Goal: Register for event/course

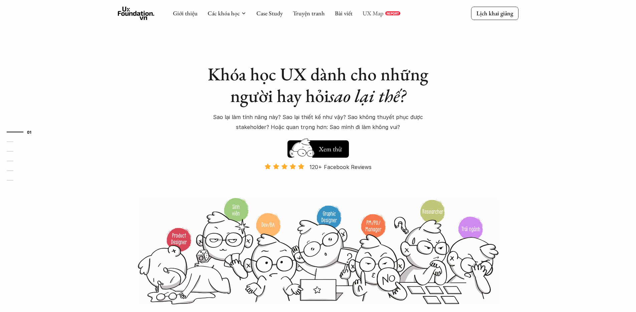
click at [375, 10] on link "UX Map" at bounding box center [372, 13] width 21 height 8
click at [248, 40] on div "Khóa học UX dành cho những người hay hỏi sao lại thế? Sao lại làm tính năng này…" at bounding box center [318, 152] width 400 height 305
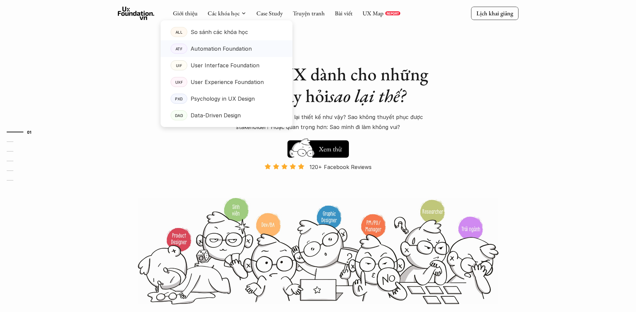
click at [228, 47] on p "Automation Foundation" at bounding box center [221, 49] width 61 height 10
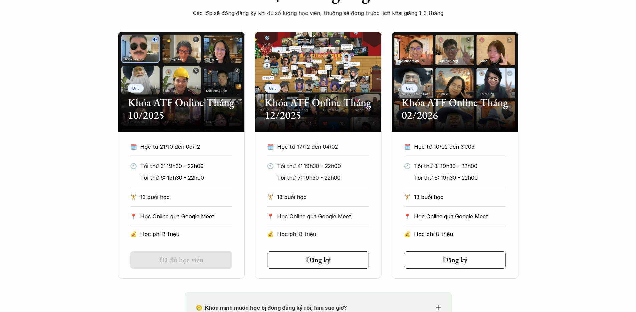
scroll to position [359, 0]
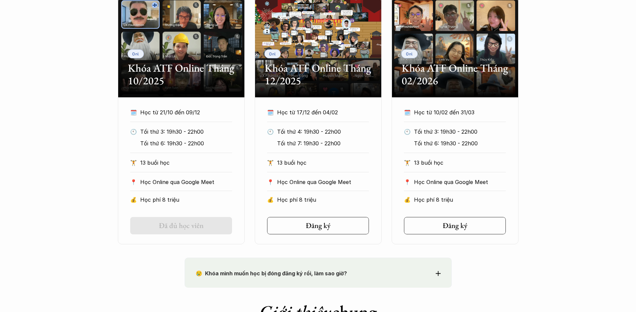
click at [578, 193] on div "Onl Khóa ATF Online Tháng 10/2025 🗓️ Học từ 21/10 đến 09/12 🕙 Tối thứ 3: 19h30 …" at bounding box center [318, 120] width 636 height 247
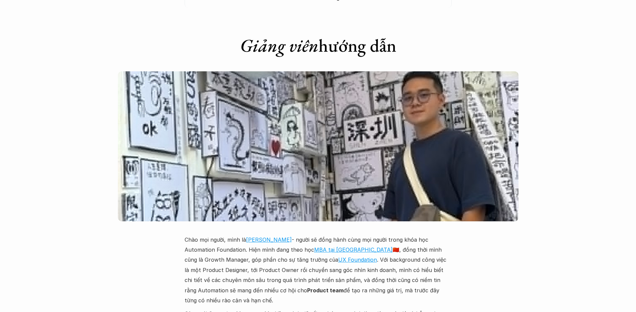
scroll to position [1505, 0]
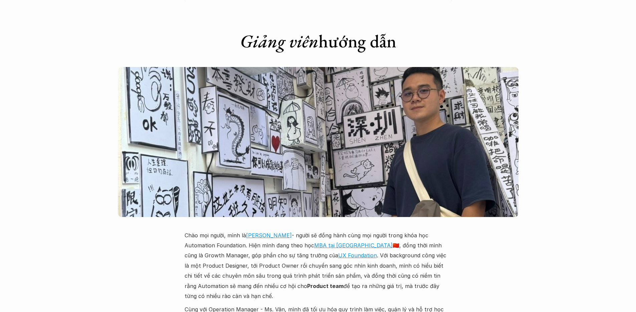
click at [243, 258] on p "Chào mọi người, mình là Hoàng Đàm Khánh - người sẽ đồng hành cùng mọi người tro…" at bounding box center [318, 266] width 267 height 71
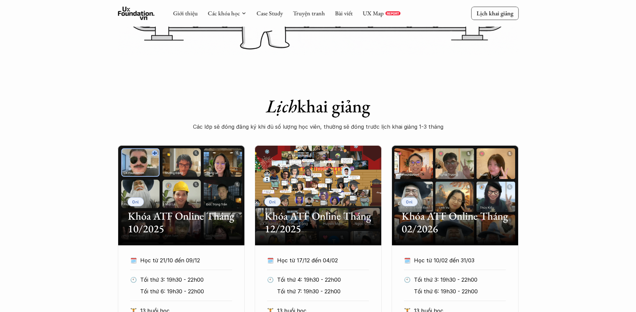
scroll to position [0, 0]
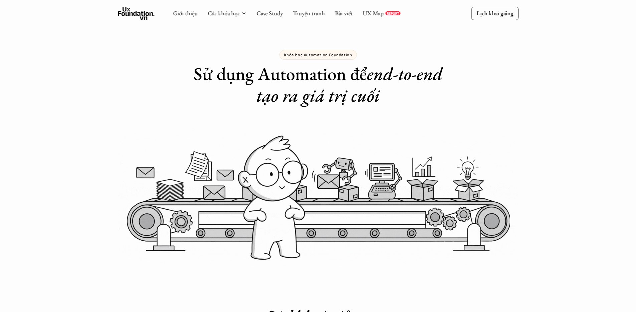
click at [87, 48] on div "Khóa học Automation Foundation Sử dụng Automation để end-to-end tạo ra giá trị …" at bounding box center [318, 53] width 636 height 106
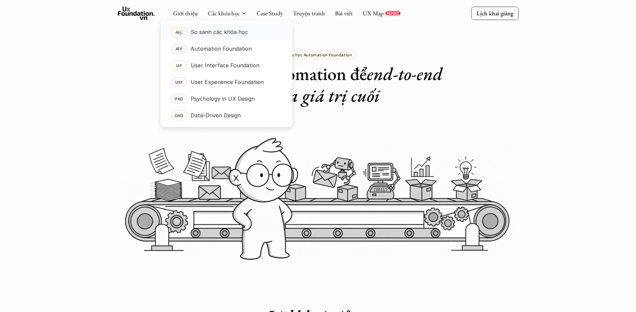
click at [230, 36] on p "So sánh các khóa học" at bounding box center [219, 32] width 57 height 10
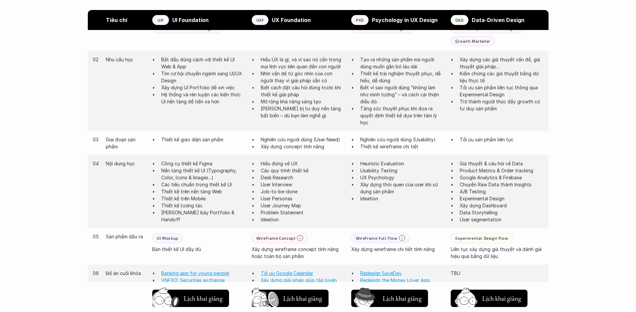
scroll to position [418, 0]
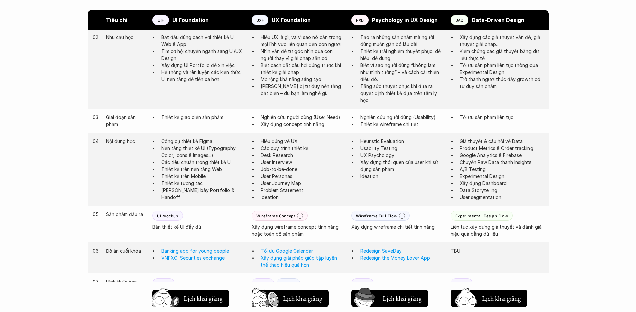
click at [282, 177] on p "User Personas" at bounding box center [303, 176] width 84 height 7
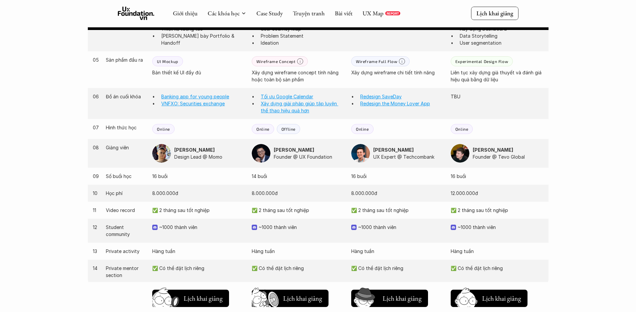
scroll to position [569, 0]
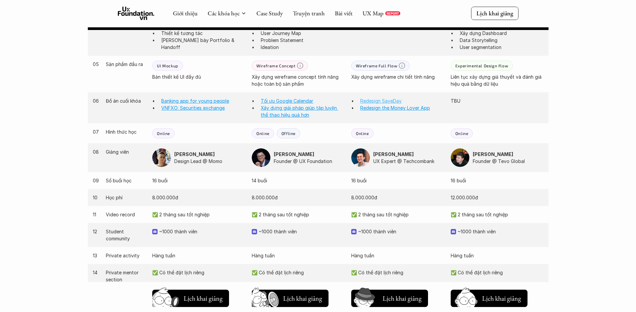
click at [382, 101] on link "Redesign SaveDay" at bounding box center [380, 101] width 41 height 6
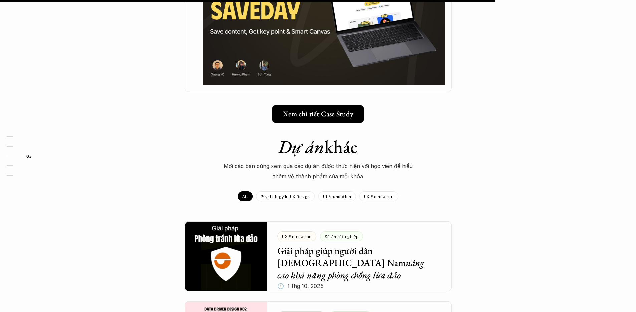
scroll to position [677, 0]
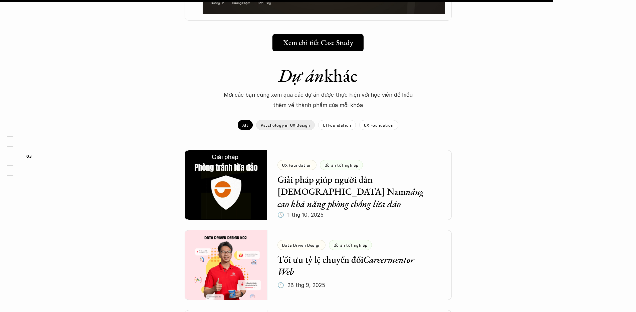
click at [300, 125] on p "Psychology in UX Design" at bounding box center [285, 125] width 49 height 5
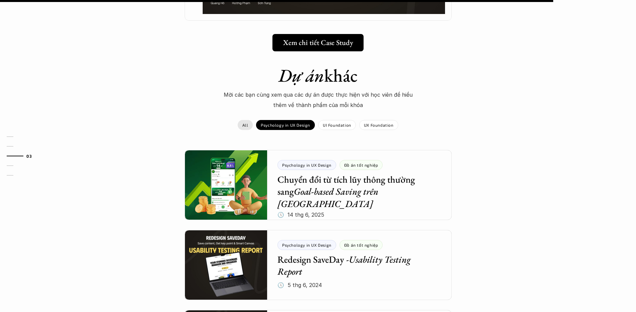
click at [246, 125] on p "All" at bounding box center [245, 125] width 6 height 5
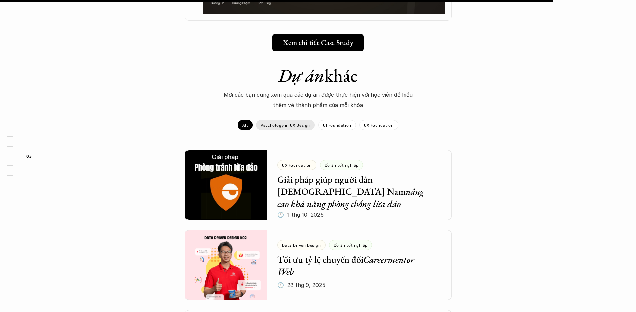
click at [303, 126] on p "Psychology in UX Design" at bounding box center [285, 125] width 49 height 5
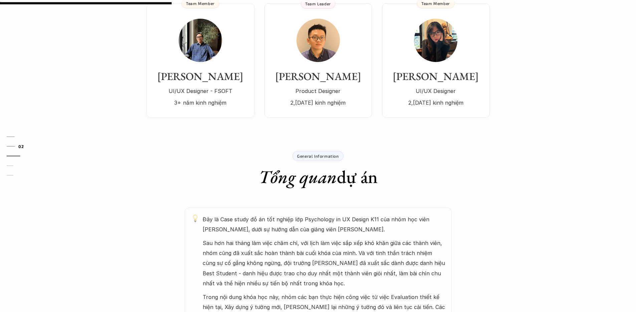
scroll to position [95, 0]
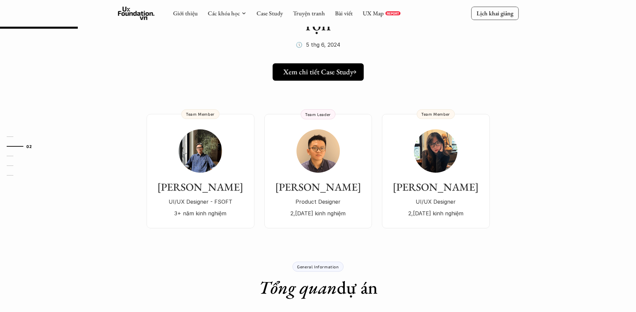
click at [327, 76] on h5 "Xem chi tiết Case Study" at bounding box center [318, 72] width 70 height 9
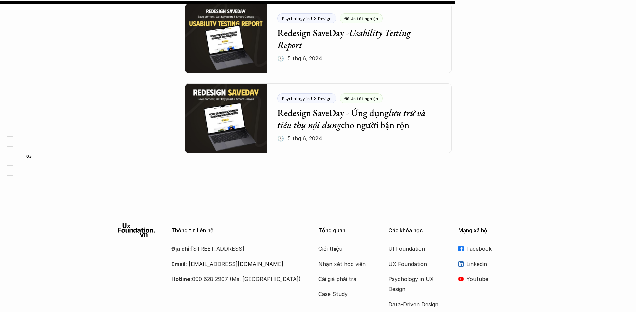
scroll to position [0, 0]
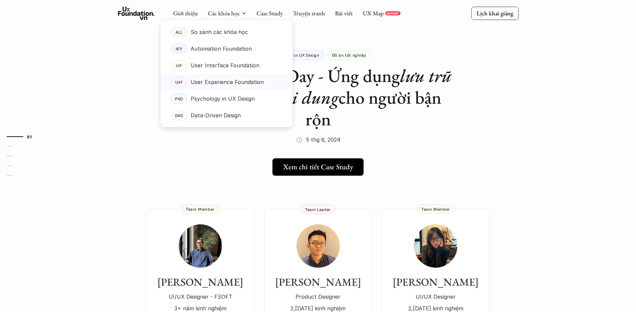
click at [230, 80] on p "User Experience Foundation" at bounding box center [227, 82] width 73 height 10
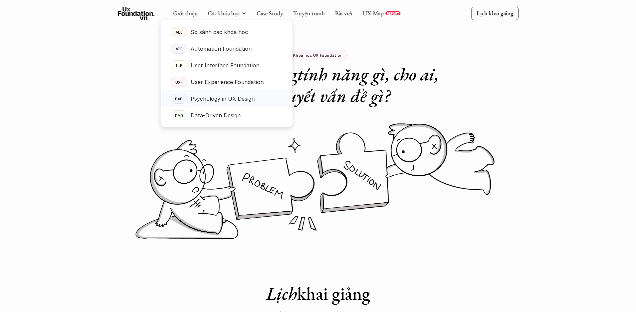
click at [233, 98] on p "Psychology in UX Design" at bounding box center [223, 99] width 64 height 10
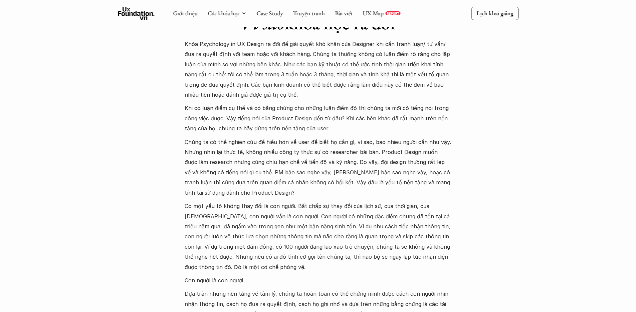
scroll to position [415, 0]
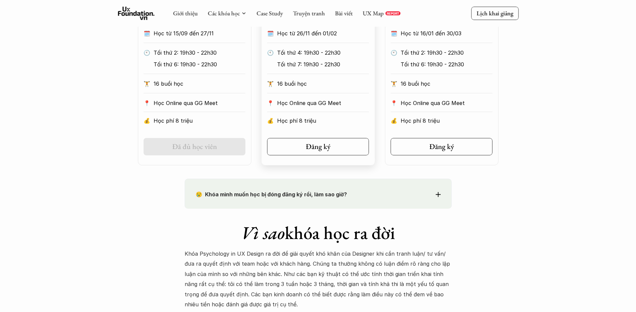
click at [310, 97] on div "🗓️ Học từ 26/11 đến 01/02 🕙 Tối thứ 4: 19h30 - 22h30 Tối thứ 7: 19h30 - 22h30 🏋…" at bounding box center [318, 78] width 122 height 101
click at [321, 84] on p "16 buổi học" at bounding box center [323, 84] width 92 height 10
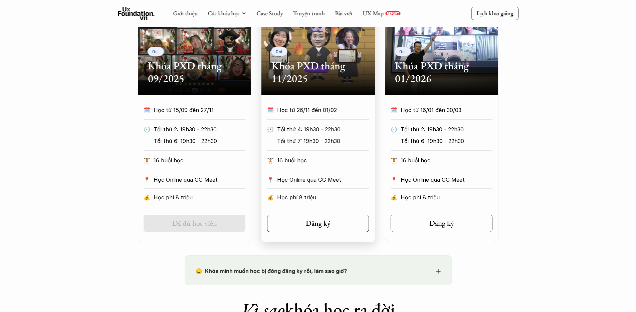
scroll to position [329, 0]
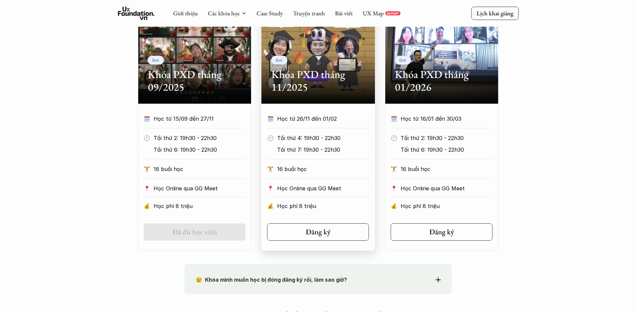
click at [292, 66] on div "Onl Khóa PXD tháng 11/2025" at bounding box center [317, 54] width 113 height 100
click at [296, 73] on h2 "Khóa PXD tháng 11/2025" at bounding box center [317, 81] width 93 height 26
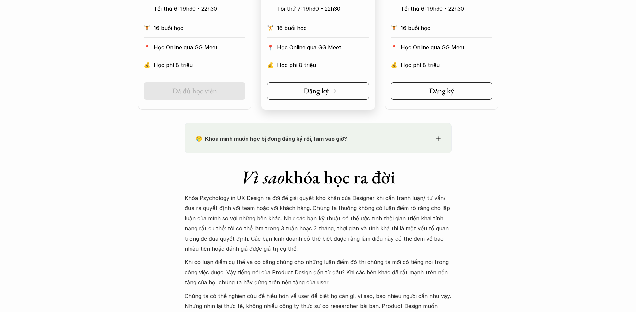
click at [342, 87] on link "Đăng ký" at bounding box center [318, 90] width 102 height 17
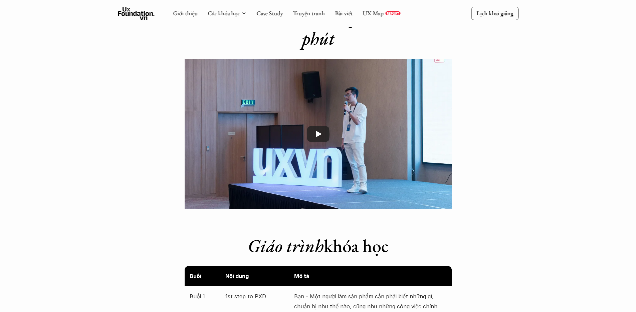
scroll to position [951, 0]
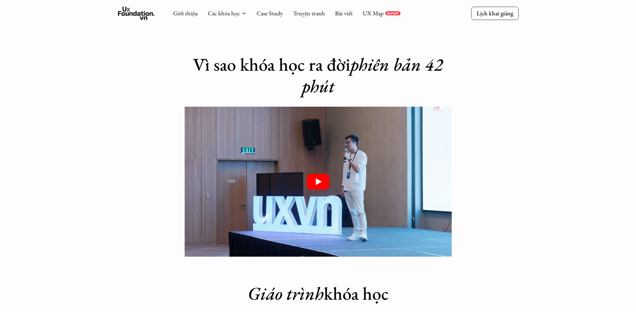
click at [315, 185] on icon "Play" at bounding box center [318, 182] width 23 height 16
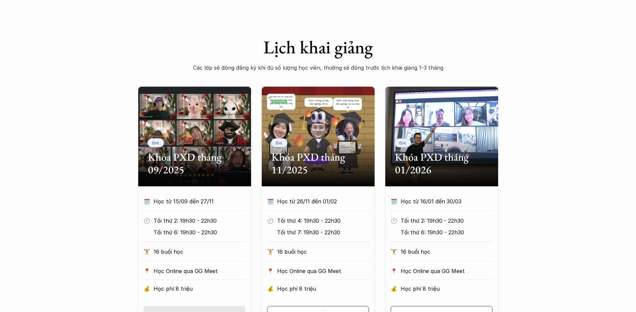
scroll to position [251, 0]
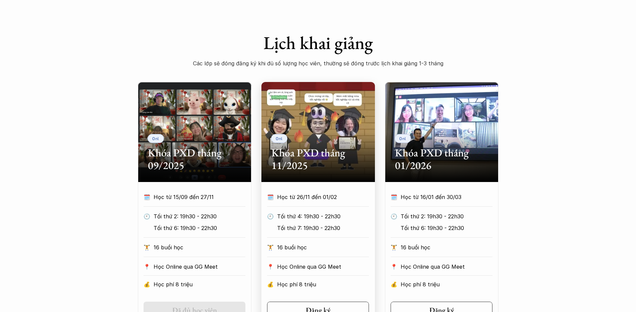
click at [311, 267] on p "Học Online qua GG Meet" at bounding box center [323, 267] width 92 height 10
copy p "Học Online qua GG Meet"
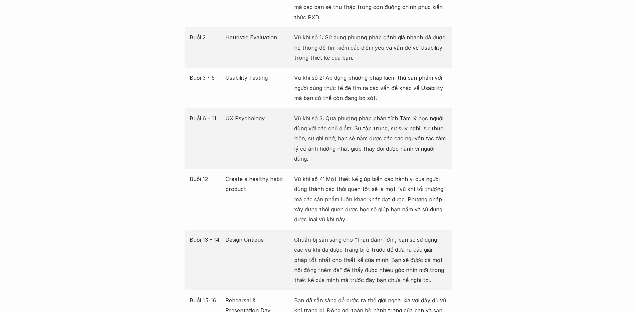
scroll to position [580, 0]
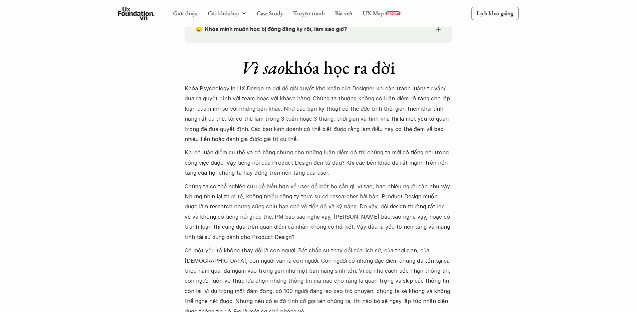
click at [138, 18] on icon at bounding box center [136, 13] width 37 height 13
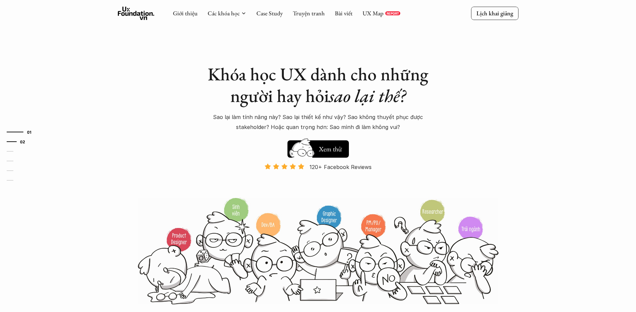
click at [9, 141] on link "02" at bounding box center [23, 142] width 32 height 8
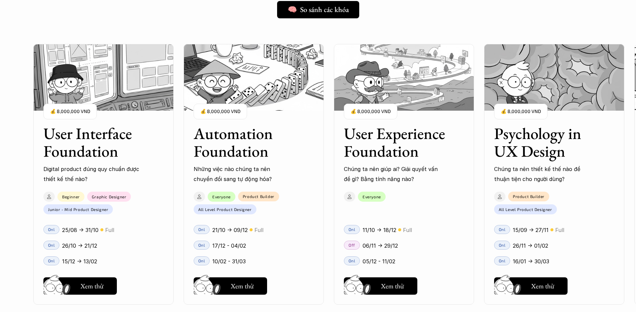
scroll to position [607, 0]
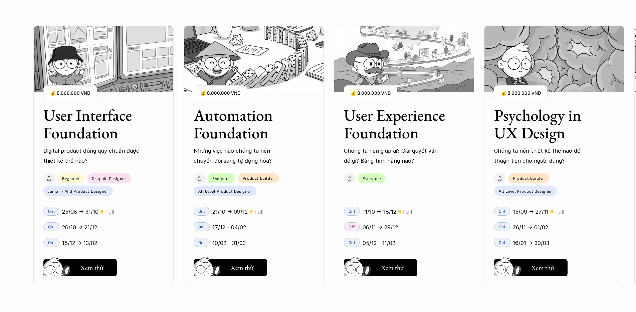
click at [295, 142] on div "Automation Foundation Những việc nào chúng ta nên chuyển đổi sang tự động hóa? …" at bounding box center [254, 130] width 140 height 69
click at [240, 264] on h5 "Hay thôi" at bounding box center [242, 267] width 23 height 9
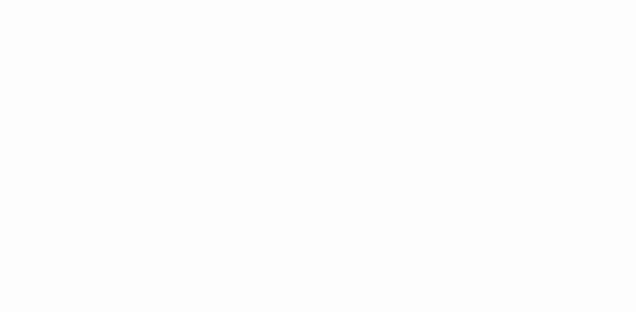
scroll to position [1003, 0]
